Goal: Transaction & Acquisition: Subscribe to service/newsletter

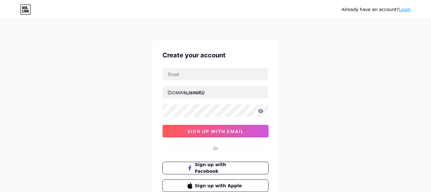
scroll to position [17, 0]
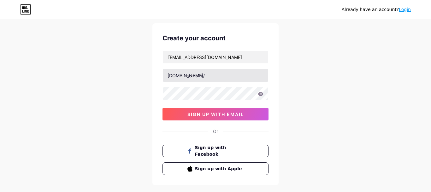
type input "[EMAIL_ADDRESS][DOMAIN_NAME]"
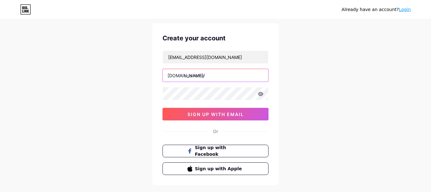
click at [192, 74] on input "text" at bounding box center [215, 75] width 105 height 13
type input "aimsouq"
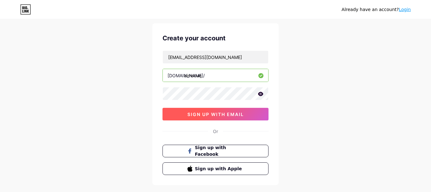
click at [213, 114] on span "sign up with email" at bounding box center [215, 114] width 56 height 5
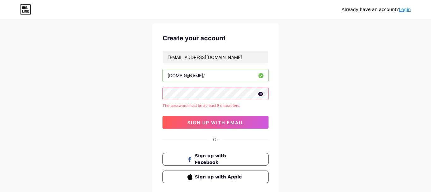
click at [259, 94] on icon at bounding box center [260, 94] width 5 height 4
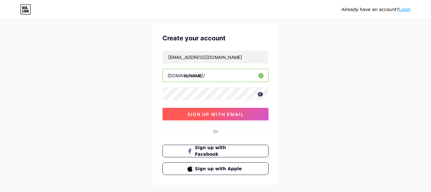
click at [212, 116] on span "sign up with email" at bounding box center [215, 114] width 56 height 5
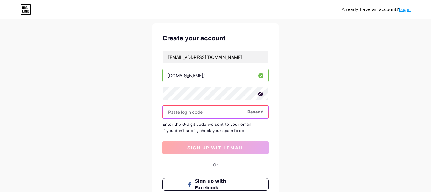
paste input "345448"
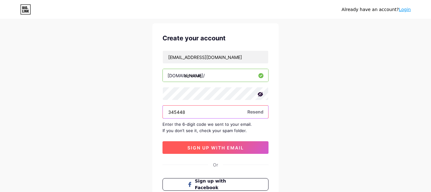
type input "345448"
click at [210, 152] on button "sign up with email" at bounding box center [215, 147] width 106 height 13
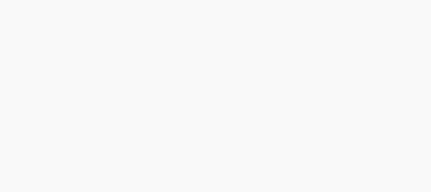
scroll to position [0, 0]
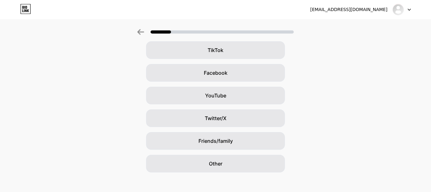
scroll to position [80, 0]
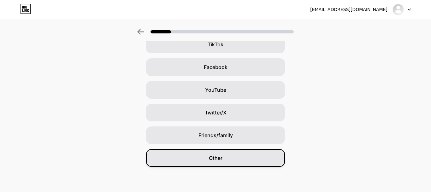
click at [222, 154] on div "Other" at bounding box center [215, 158] width 139 height 18
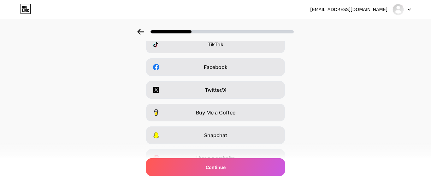
scroll to position [0, 0]
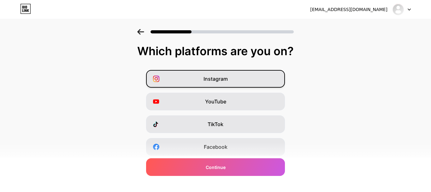
click at [238, 84] on div "Instagram" at bounding box center [215, 79] width 139 height 18
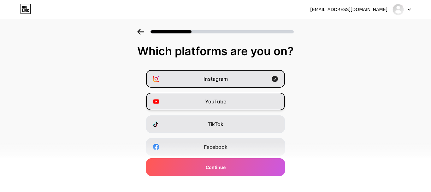
click at [237, 100] on div "YouTube" at bounding box center [215, 102] width 139 height 18
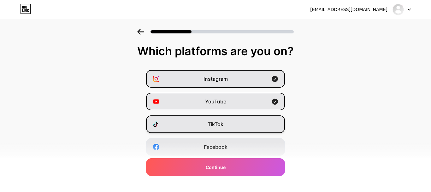
click at [237, 122] on div "TikTok" at bounding box center [215, 124] width 139 height 18
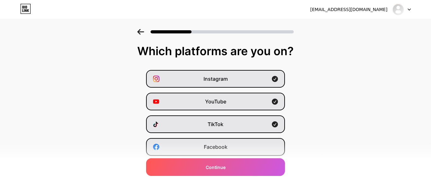
click at [237, 147] on div "Facebook" at bounding box center [215, 147] width 139 height 18
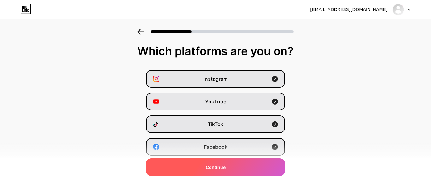
click at [231, 167] on div "Continue" at bounding box center [215, 167] width 139 height 18
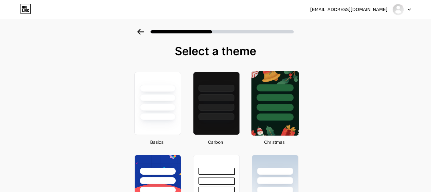
click at [281, 122] on img at bounding box center [274, 103] width 47 height 64
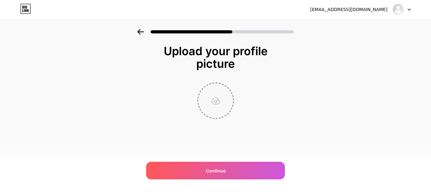
click at [219, 104] on input "file" at bounding box center [215, 100] width 35 height 35
type input "C:\fakepath\apple-icon-114x114.png"
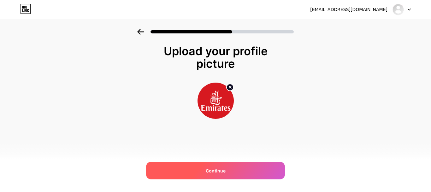
click at [212, 173] on span "Continue" at bounding box center [216, 170] width 20 height 7
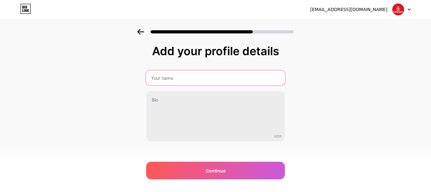
click at [196, 80] on input "text" at bounding box center [215, 77] width 139 height 15
type input "shaheer"
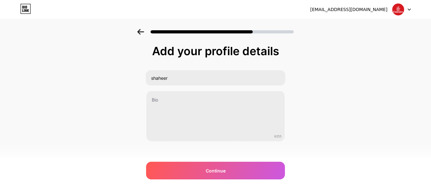
click at [361, 94] on div "Add your profile details shaheer 0/255 Continue Error" at bounding box center [215, 101] width 431 height 144
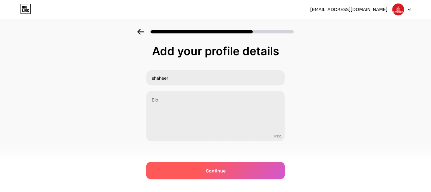
click at [228, 177] on div "Continue" at bounding box center [215, 171] width 139 height 18
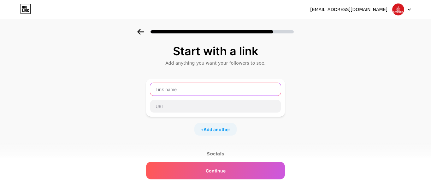
click at [188, 90] on input "text" at bounding box center [215, 89] width 131 height 13
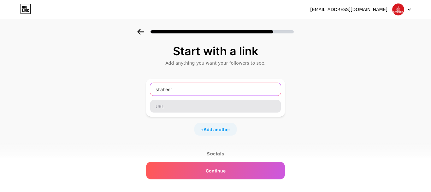
type input "shaheer"
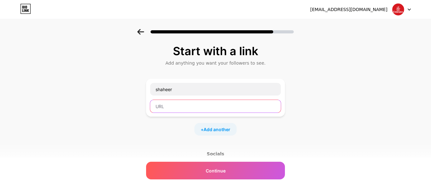
click at [186, 109] on input "text" at bounding box center [215, 106] width 131 height 13
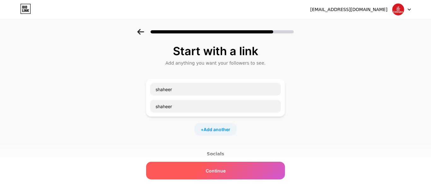
click at [218, 173] on span "Continue" at bounding box center [216, 170] width 20 height 7
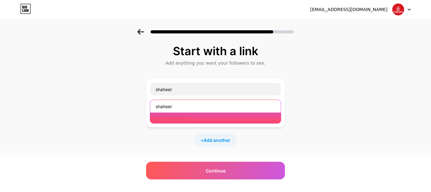
click at [184, 108] on input "shaheer" at bounding box center [215, 106] width 131 height 13
click at [156, 107] on input "shaheer" at bounding box center [215, 106] width 131 height 13
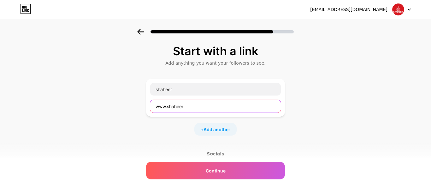
drag, startPoint x: 189, startPoint y: 106, endPoint x: 168, endPoint y: 107, distance: 21.4
click at [168, 107] on input "www.shaheer" at bounding box center [215, 106] width 131 height 13
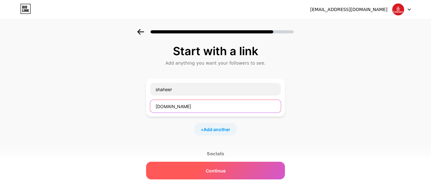
type input "www.aimsouq.com"
click at [206, 167] on div "Continue" at bounding box center [215, 171] width 139 height 18
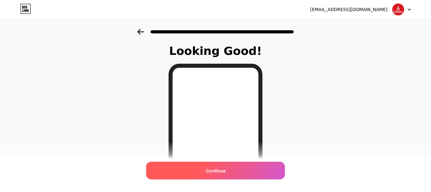
click at [201, 172] on div "Continue" at bounding box center [215, 171] width 139 height 18
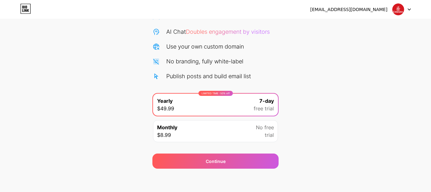
scroll to position [62, 0]
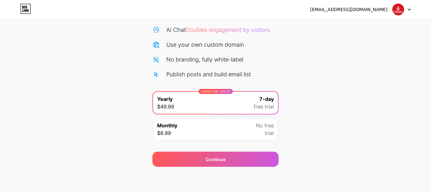
click at [249, 103] on div "LIMITED TIME : 50% off Yearly $49.99 7-day free trial" at bounding box center [215, 103] width 125 height 22
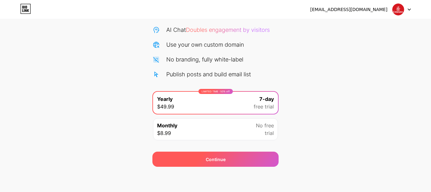
click at [209, 162] on span "Continue" at bounding box center [216, 159] width 20 height 7
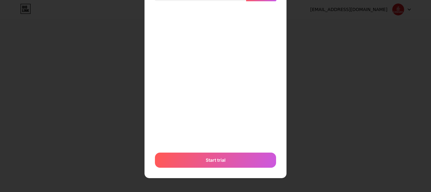
scroll to position [0, 0]
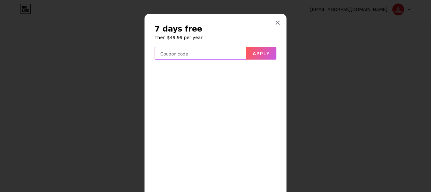
click at [195, 54] on input "text" at bounding box center [200, 53] width 91 height 13
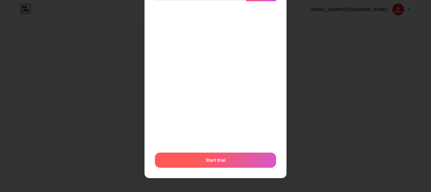
click at [222, 159] on span "Start trial" at bounding box center [216, 160] width 20 height 7
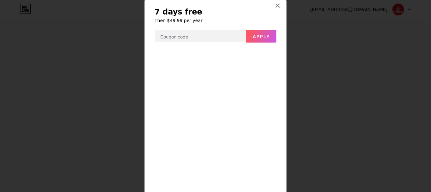
scroll to position [0, 0]
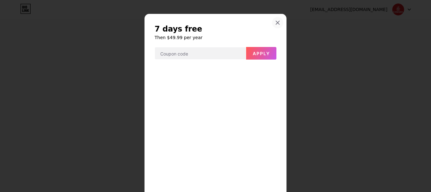
click at [277, 23] on icon at bounding box center [277, 22] width 3 height 3
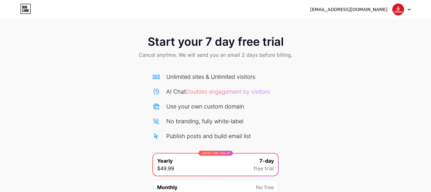
click at [407, 10] on icon at bounding box center [408, 10] width 3 height 2
click at [408, 9] on icon at bounding box center [409, 10] width 3 height 2
click at [350, 23] on li "Logout" at bounding box center [371, 25] width 78 height 17
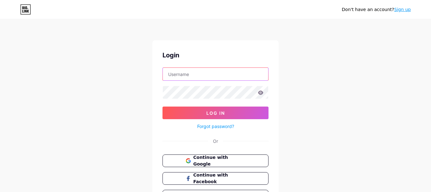
click at [189, 77] on input "text" at bounding box center [215, 74] width 105 height 13
type input "[EMAIL_ADDRESS][DOMAIN_NAME]"
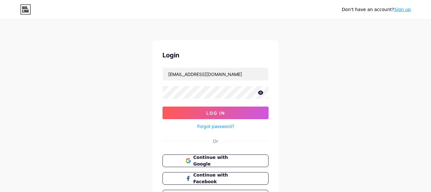
click at [259, 93] on icon at bounding box center [260, 92] width 5 height 4
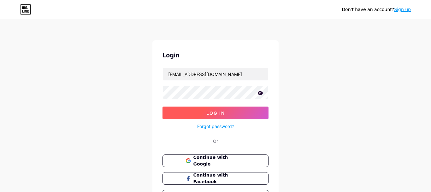
click at [219, 117] on button "Log In" at bounding box center [215, 113] width 106 height 13
click at [201, 115] on button "Log In" at bounding box center [215, 113] width 106 height 13
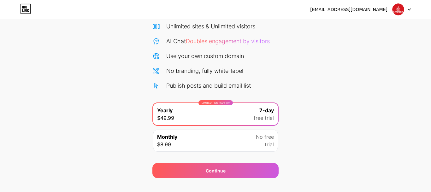
scroll to position [62, 0]
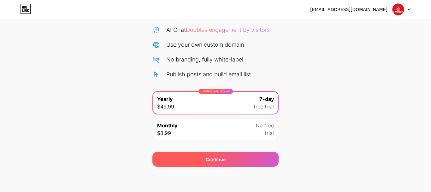
click at [220, 156] on span "Continue" at bounding box center [216, 159] width 20 height 7
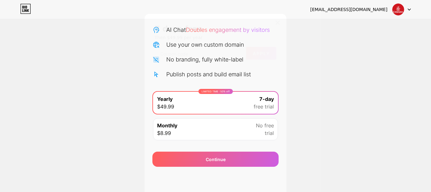
click at [279, 23] on icon at bounding box center [277, 22] width 5 height 5
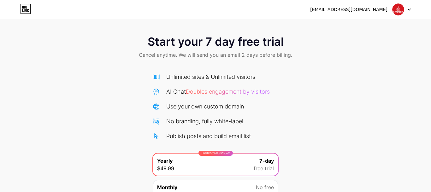
drag, startPoint x: 265, startPoint y: 56, endPoint x: 267, endPoint y: 60, distance: 5.0
click at [265, 56] on span "Cancel anytime. We will send you an email 2 days before billing." at bounding box center [215, 55] width 153 height 8
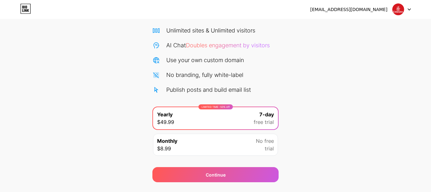
scroll to position [62, 0]
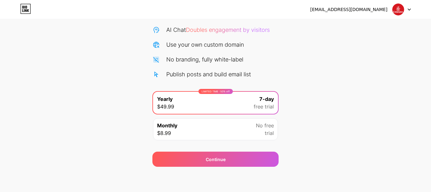
click at [409, 10] on icon at bounding box center [409, 10] width 3 height 2
click at [350, 26] on li "Logout" at bounding box center [371, 25] width 78 height 17
